Goal: Task Accomplishment & Management: Manage account settings

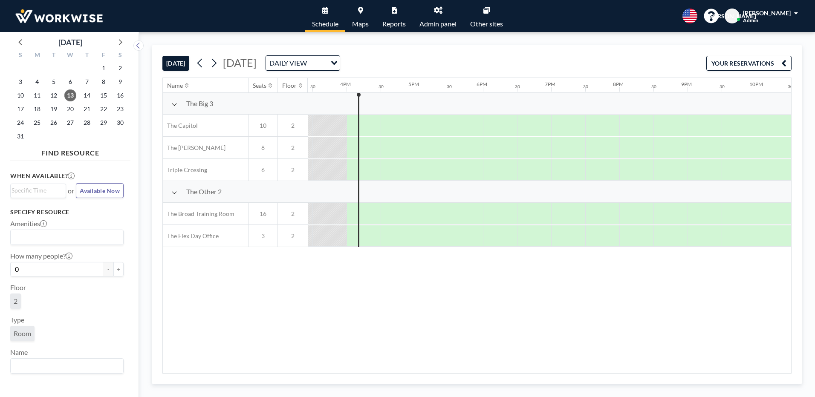
scroll to position [0, 1057]
click at [119, 41] on icon at bounding box center [119, 41] width 11 height 11
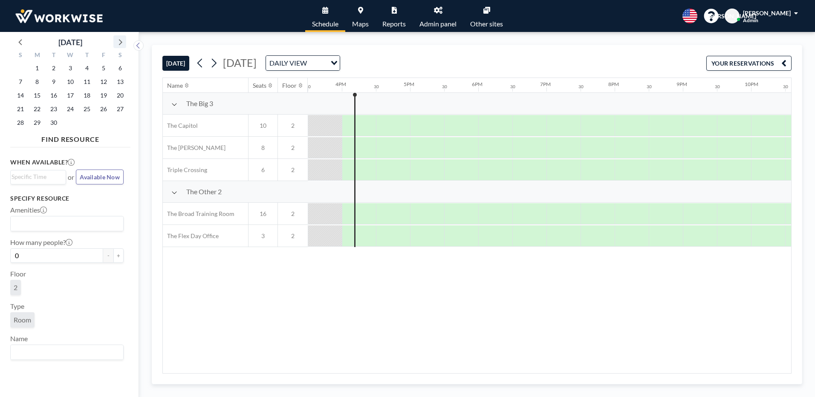
click at [119, 41] on icon at bounding box center [119, 41] width 11 height 11
click at [87, 81] on span "9" at bounding box center [87, 82] width 12 height 12
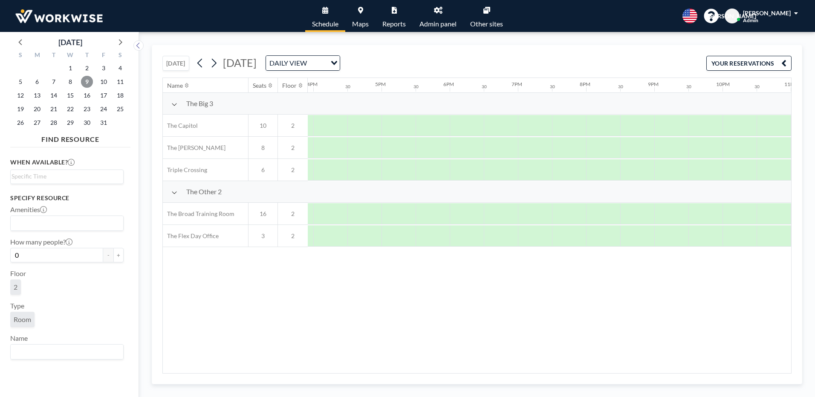
scroll to position [0, 1137]
click at [422, 123] on div at bounding box center [415, 125] width 34 height 21
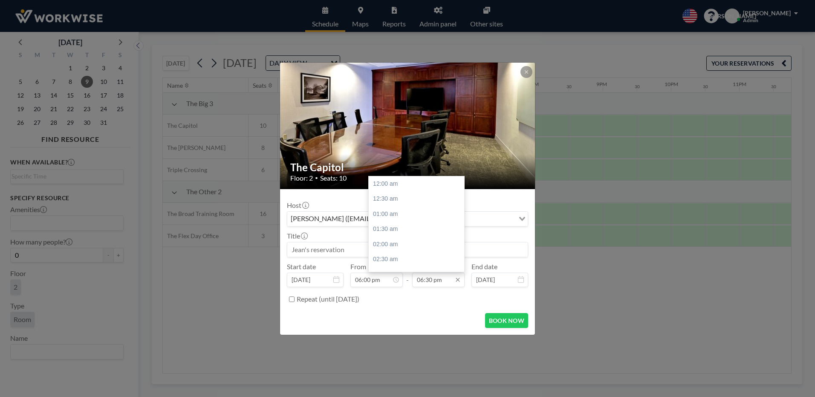
scroll to position [561, 0]
click at [393, 260] on div "09:00 pm" at bounding box center [419, 259] width 100 height 15
type input "09:00 pm"
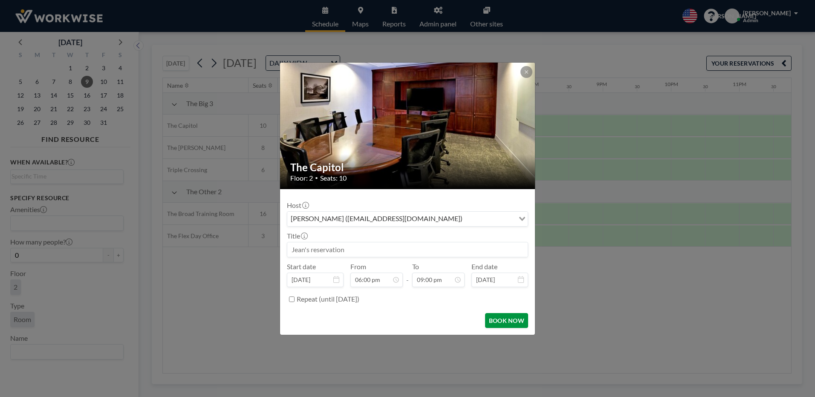
scroll to position [633, 0]
click at [509, 322] on button "BOOK NOW" at bounding box center [506, 320] width 43 height 15
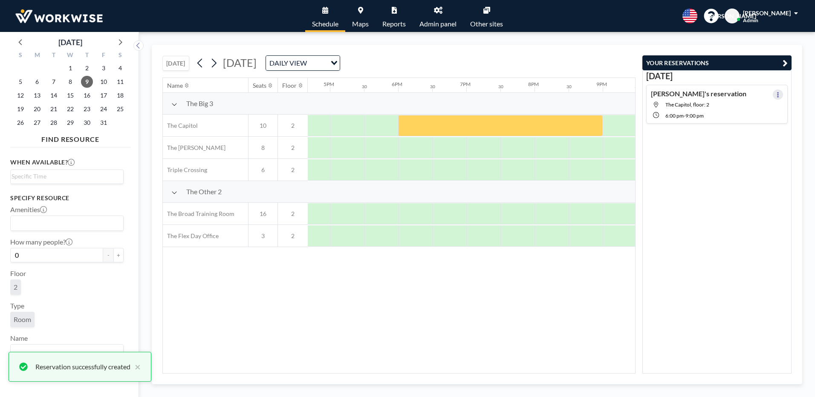
click at [776, 94] on icon at bounding box center [777, 95] width 3 height 6
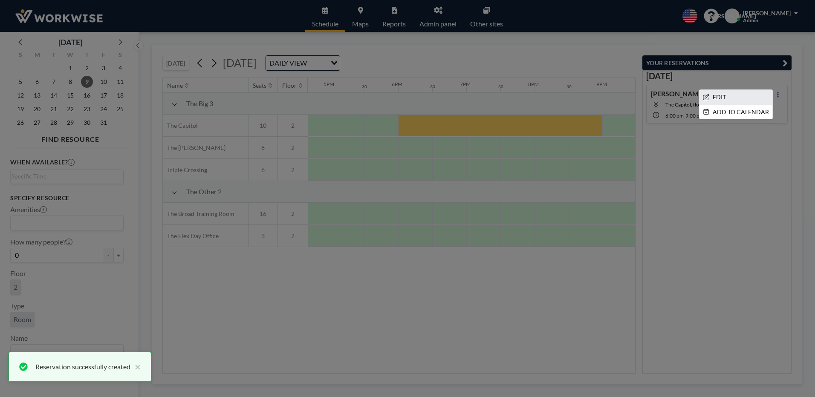
click at [718, 95] on li "EDIT" at bounding box center [735, 97] width 73 height 14
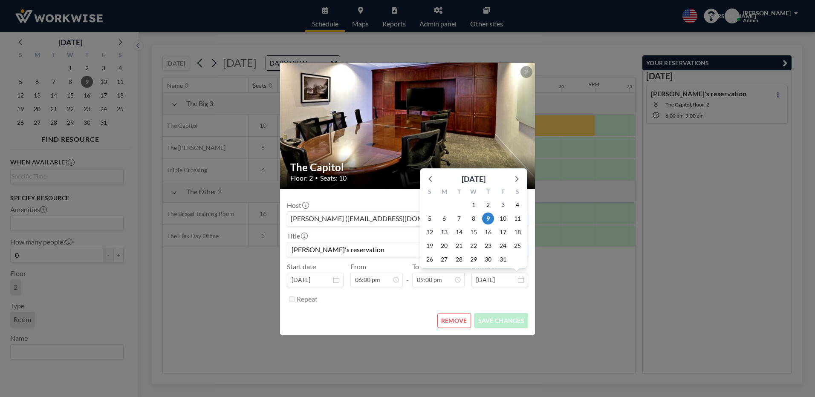
scroll to position [0, 1193]
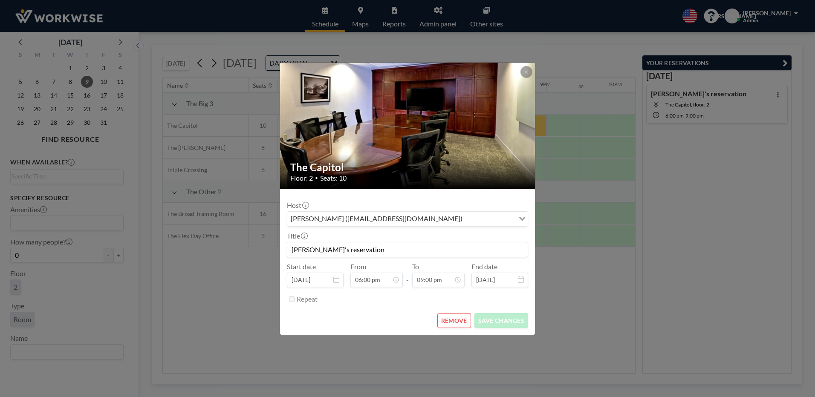
click at [459, 323] on button "REMOVE" at bounding box center [454, 320] width 34 height 15
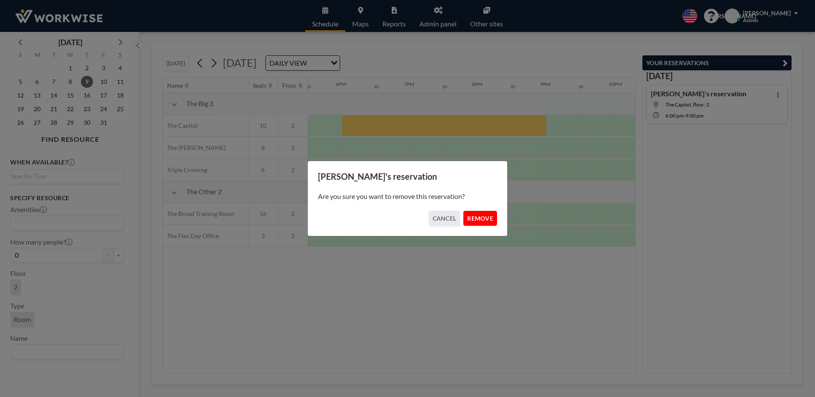
click at [483, 221] on button "REMOVE" at bounding box center [480, 218] width 34 height 15
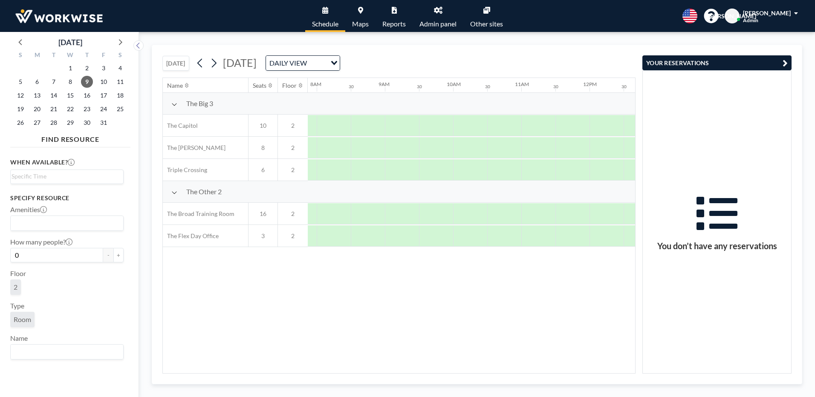
scroll to position [0, 503]
click at [363, 121] on div at bounding box center [367, 125] width 34 height 21
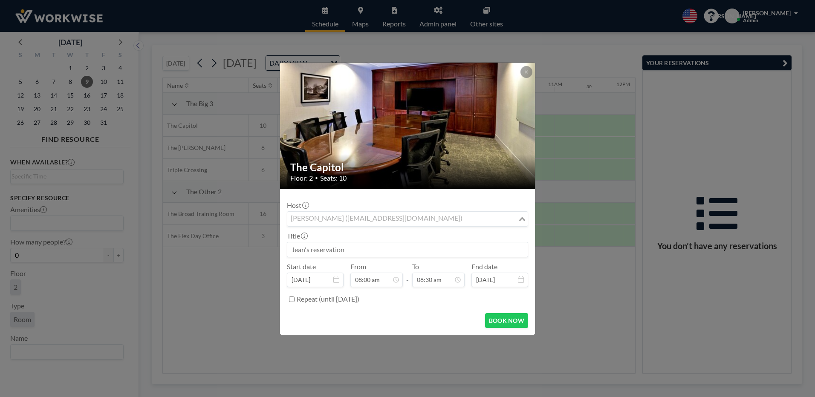
click at [413, 220] on div "[PERSON_NAME] ([EMAIL_ADDRESS][DOMAIN_NAME])" at bounding box center [402, 218] width 231 height 13
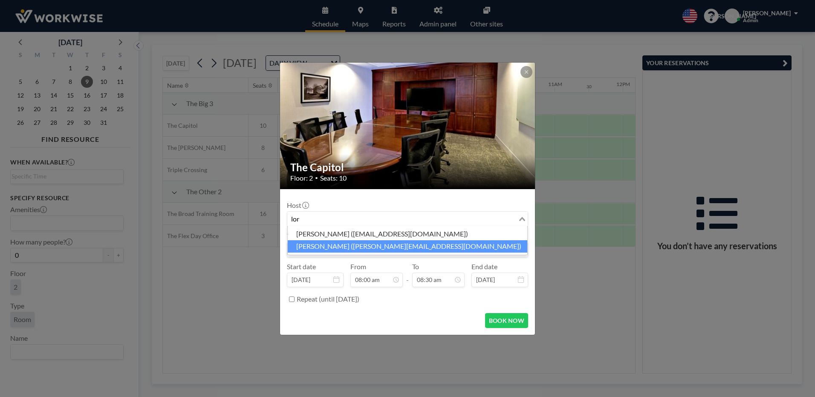
click at [410, 243] on li "[PERSON_NAME] ([PERSON_NAME][EMAIL_ADDRESS][DOMAIN_NAME])" at bounding box center [408, 246] width 240 height 12
type input "lor"
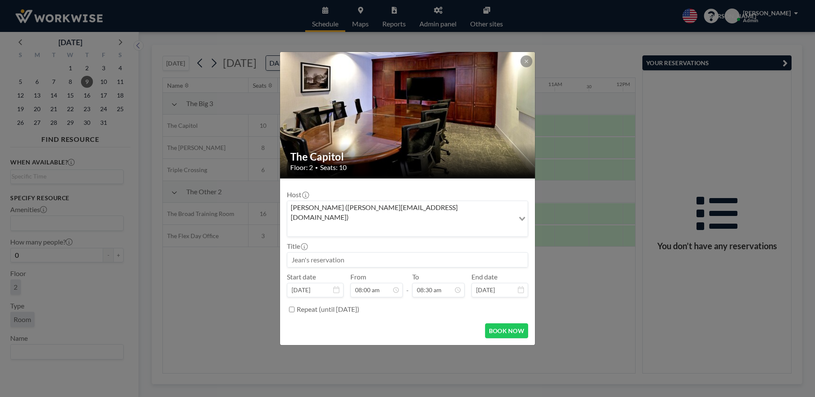
click at [362, 253] on input at bounding box center [407, 260] width 240 height 14
type input "[PERSON_NAME] Manufacturing"
click at [432, 283] on input "08:30 am" at bounding box center [438, 290] width 52 height 14
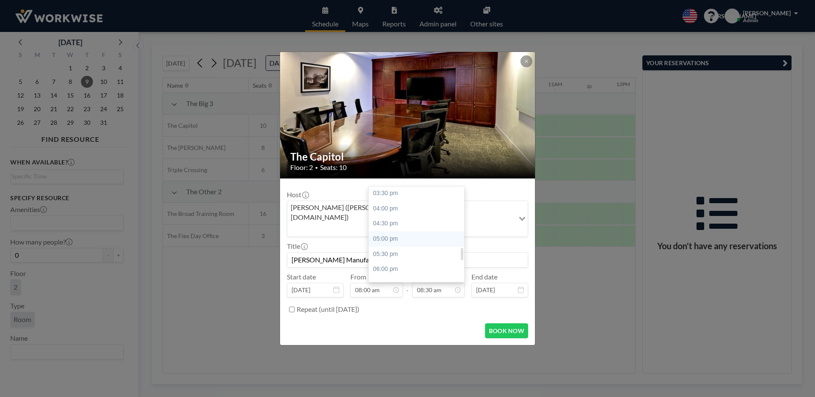
click at [397, 231] on div "05:00 pm" at bounding box center [419, 238] width 100 height 15
type input "05:00 pm"
click at [503, 324] on button "BOOK NOW" at bounding box center [506, 331] width 43 height 15
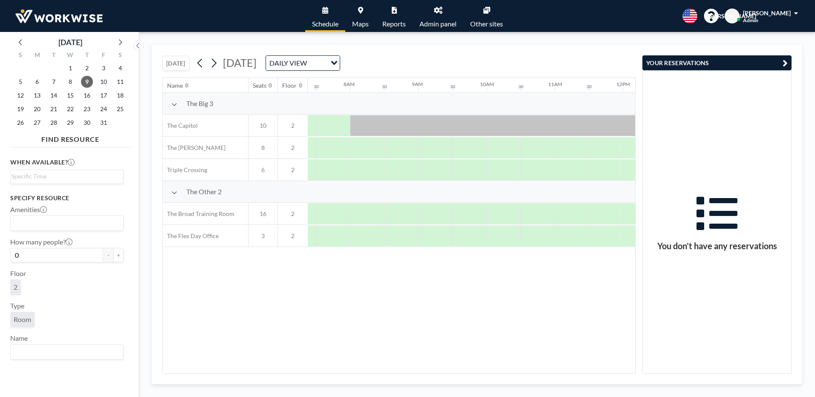
click at [176, 65] on button "[DATE]" at bounding box center [175, 63] width 27 height 15
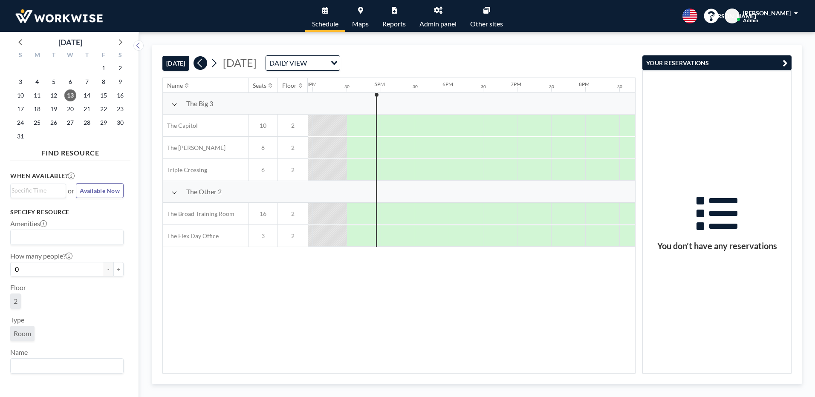
scroll to position [0, 1091]
click at [211, 65] on button at bounding box center [214, 63] width 14 height 14
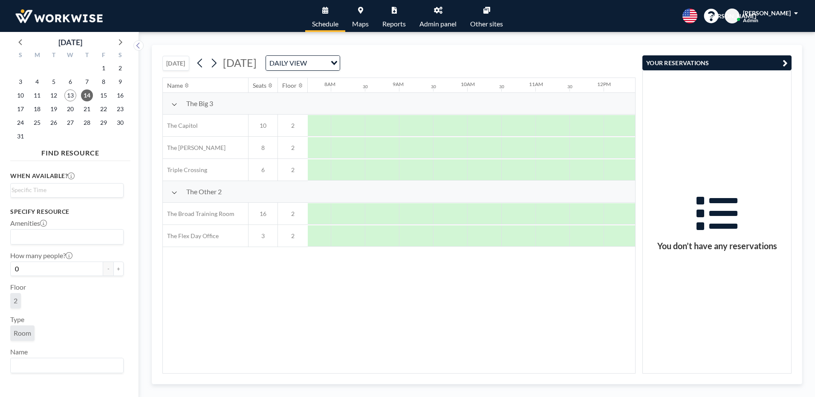
scroll to position [0, 519]
